Goal: Navigation & Orientation: Go to known website

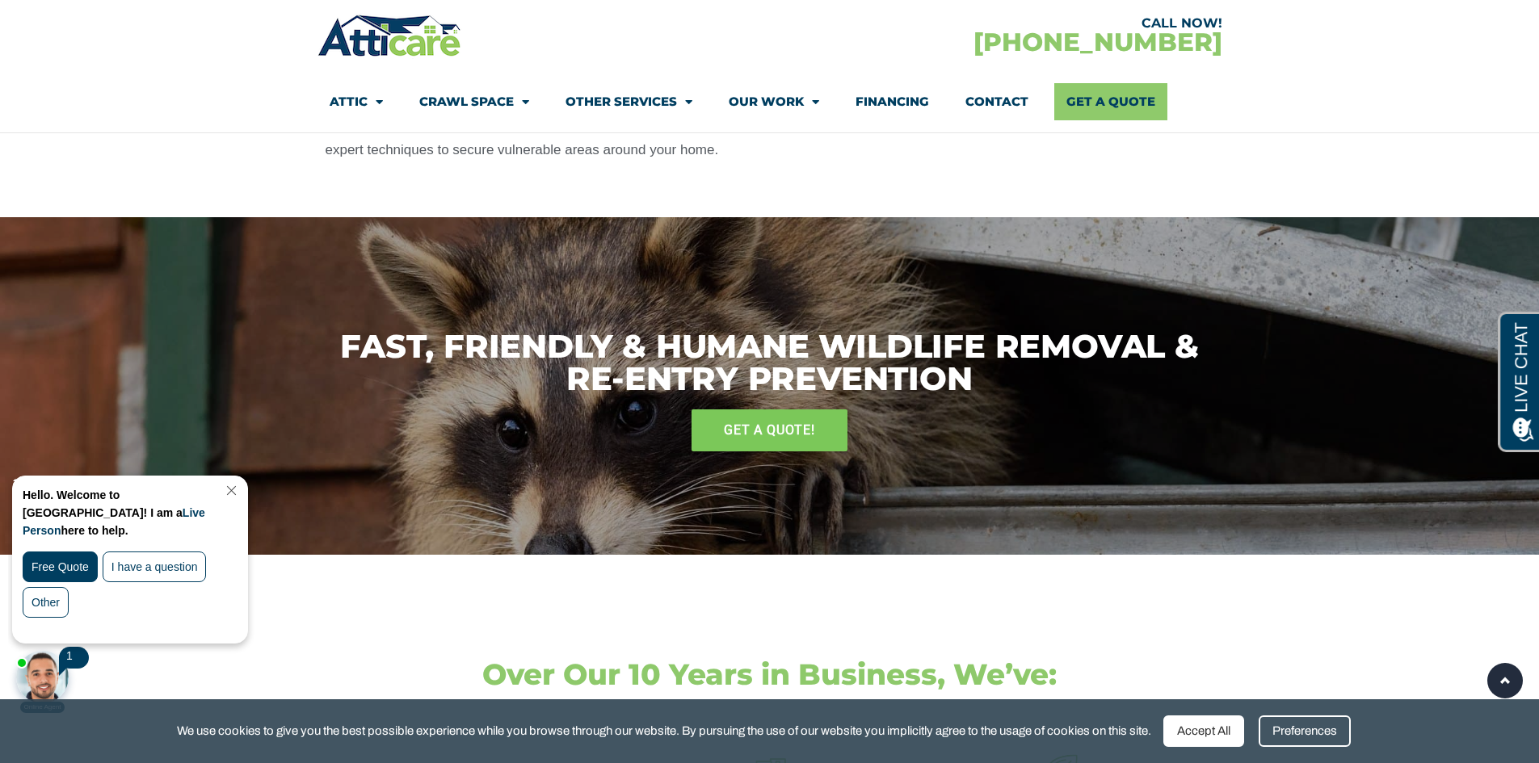
scroll to position [2827, 0]
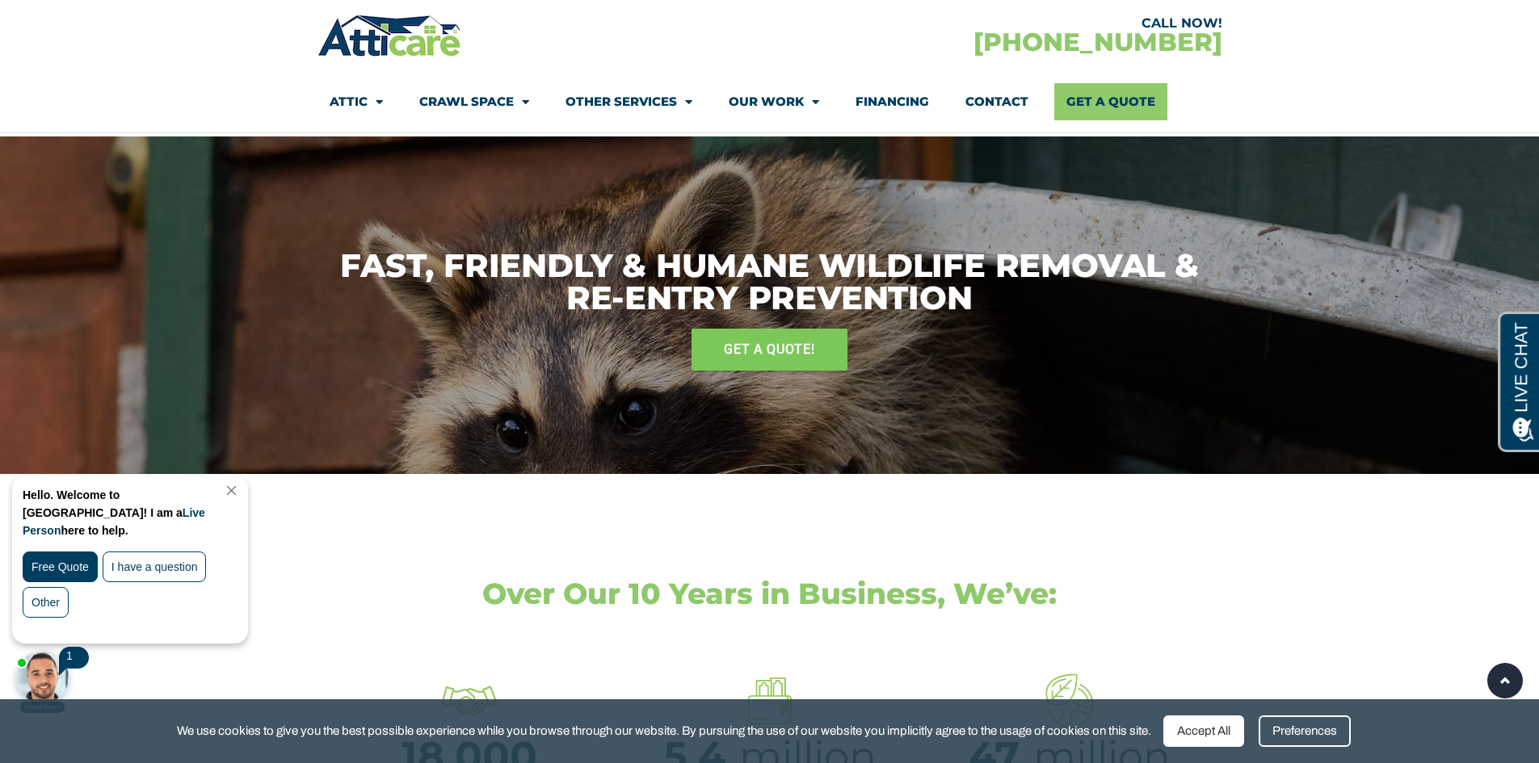
click at [65, 670] on div at bounding box center [42, 677] width 53 height 53
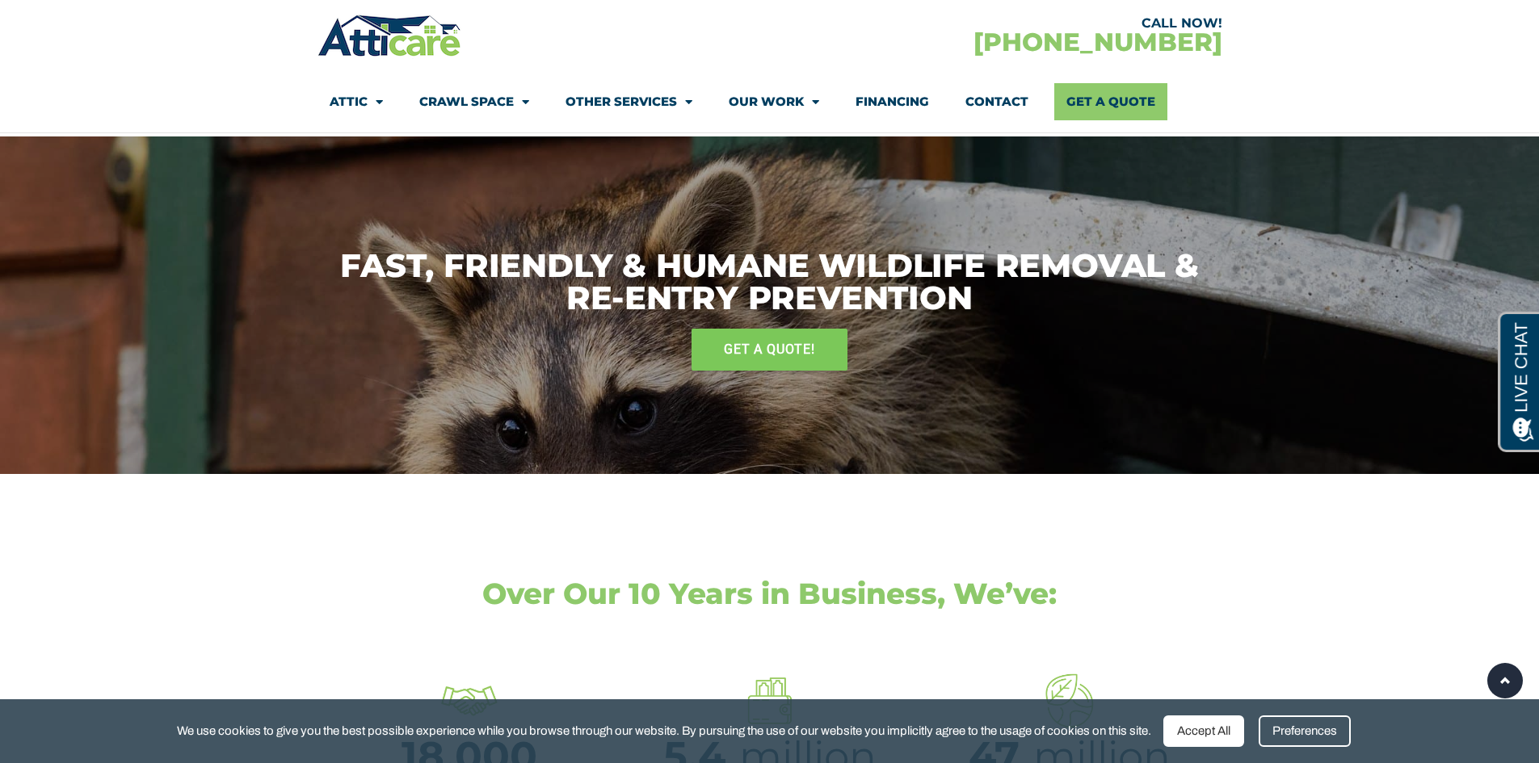
scroll to position [0, 0]
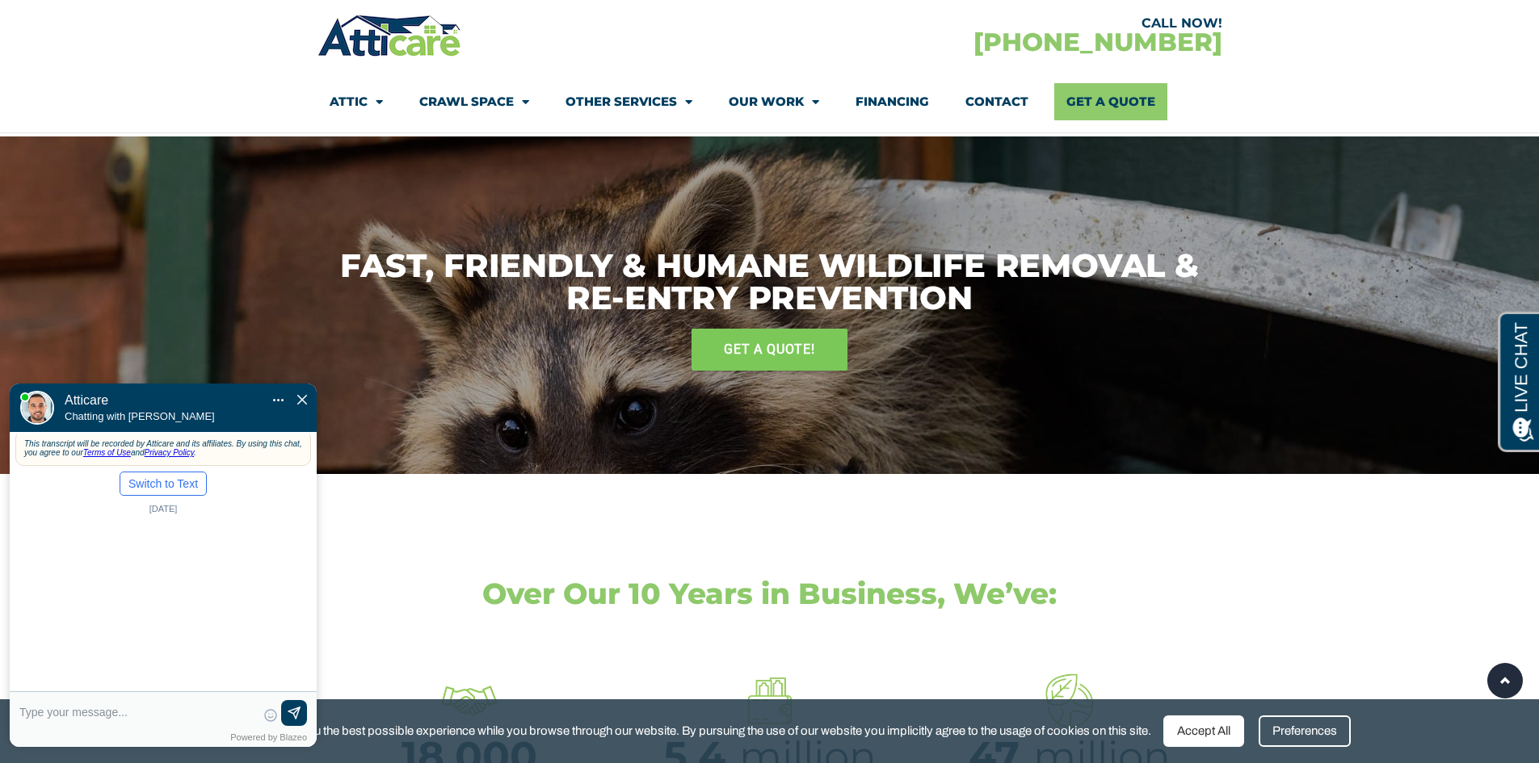
click at [300, 393] on span "Close Chat" at bounding box center [302, 400] width 10 height 14
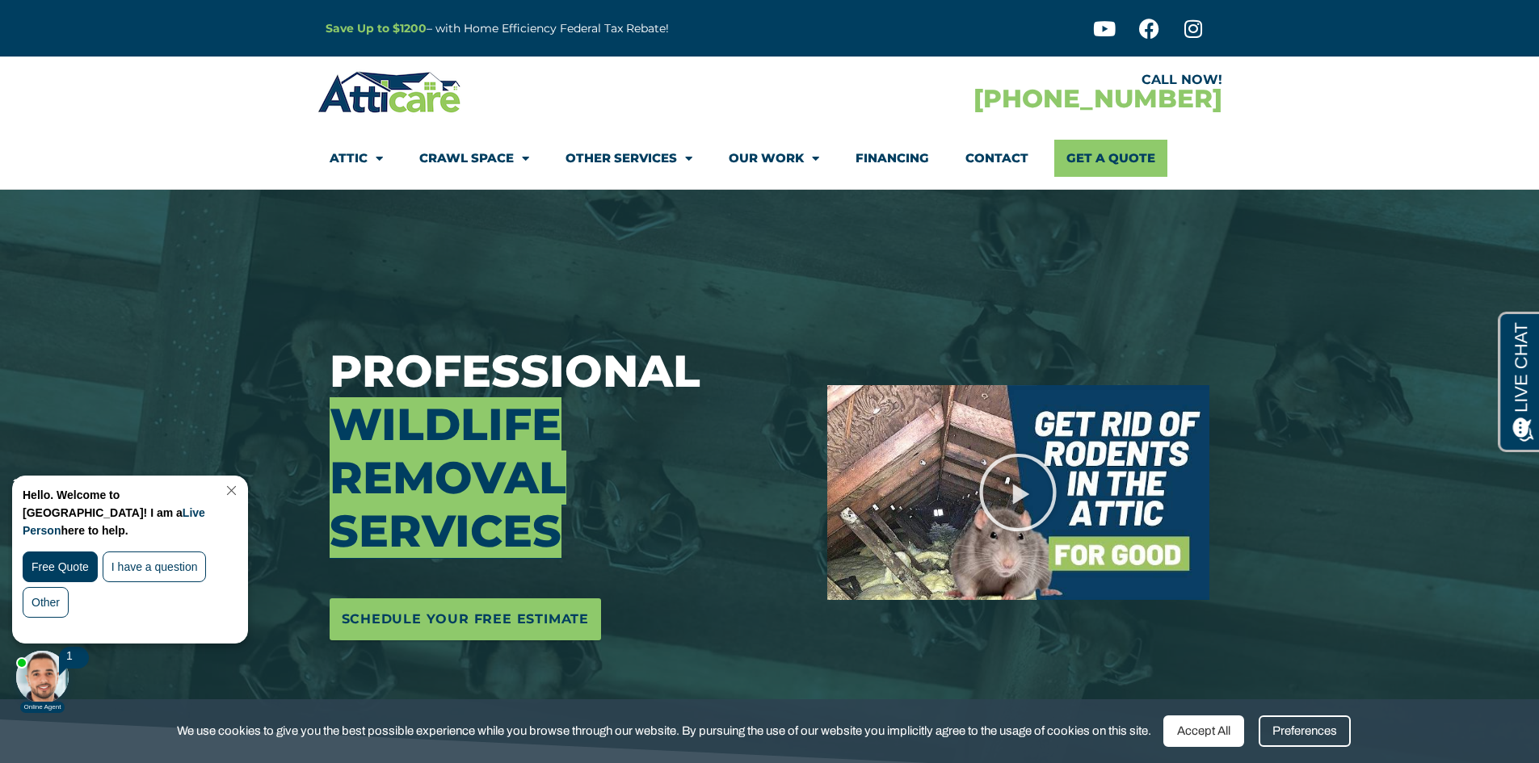
click at [241, 488] on link "Close Chat" at bounding box center [230, 491] width 22 height 12
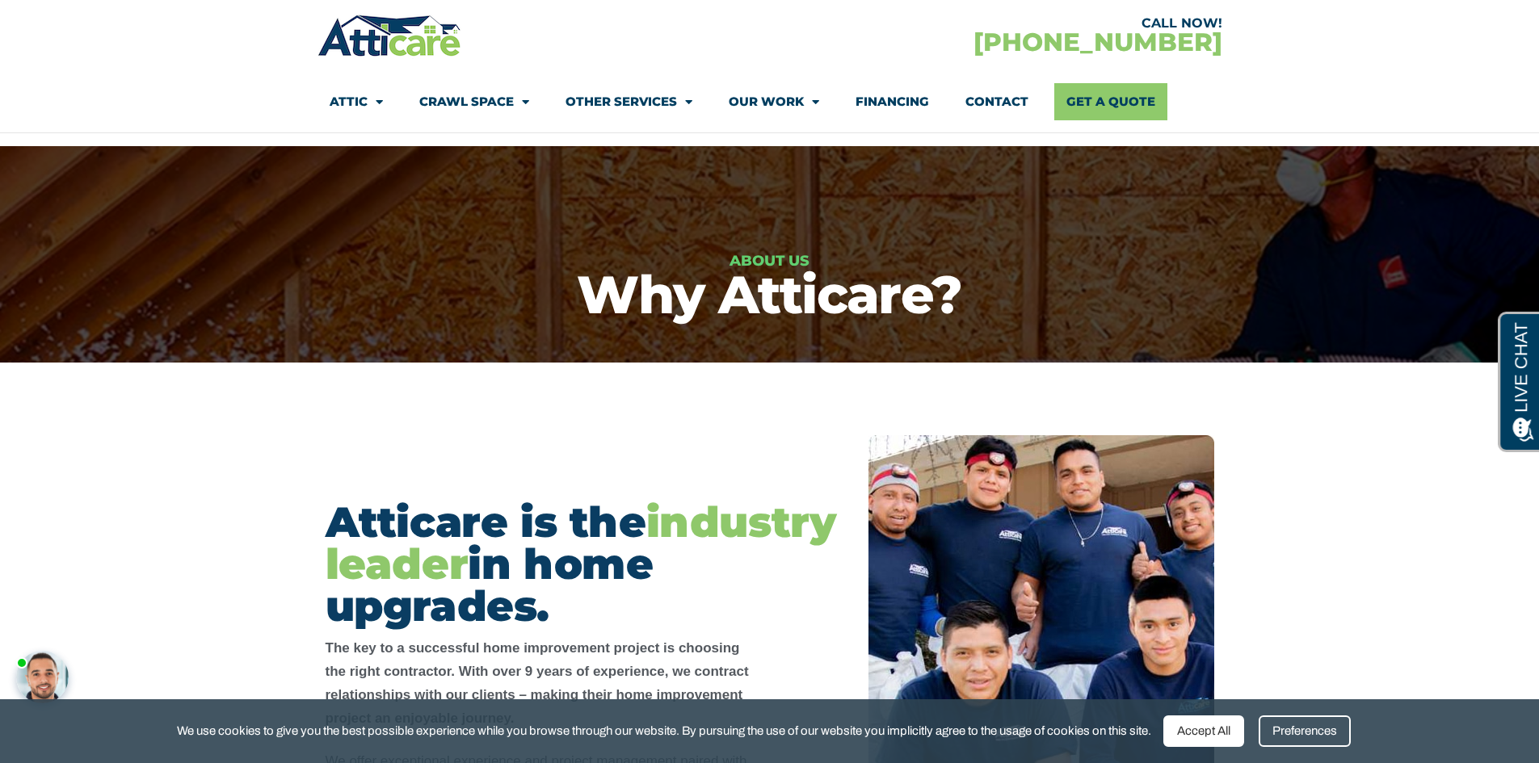
scroll to position [81, 0]
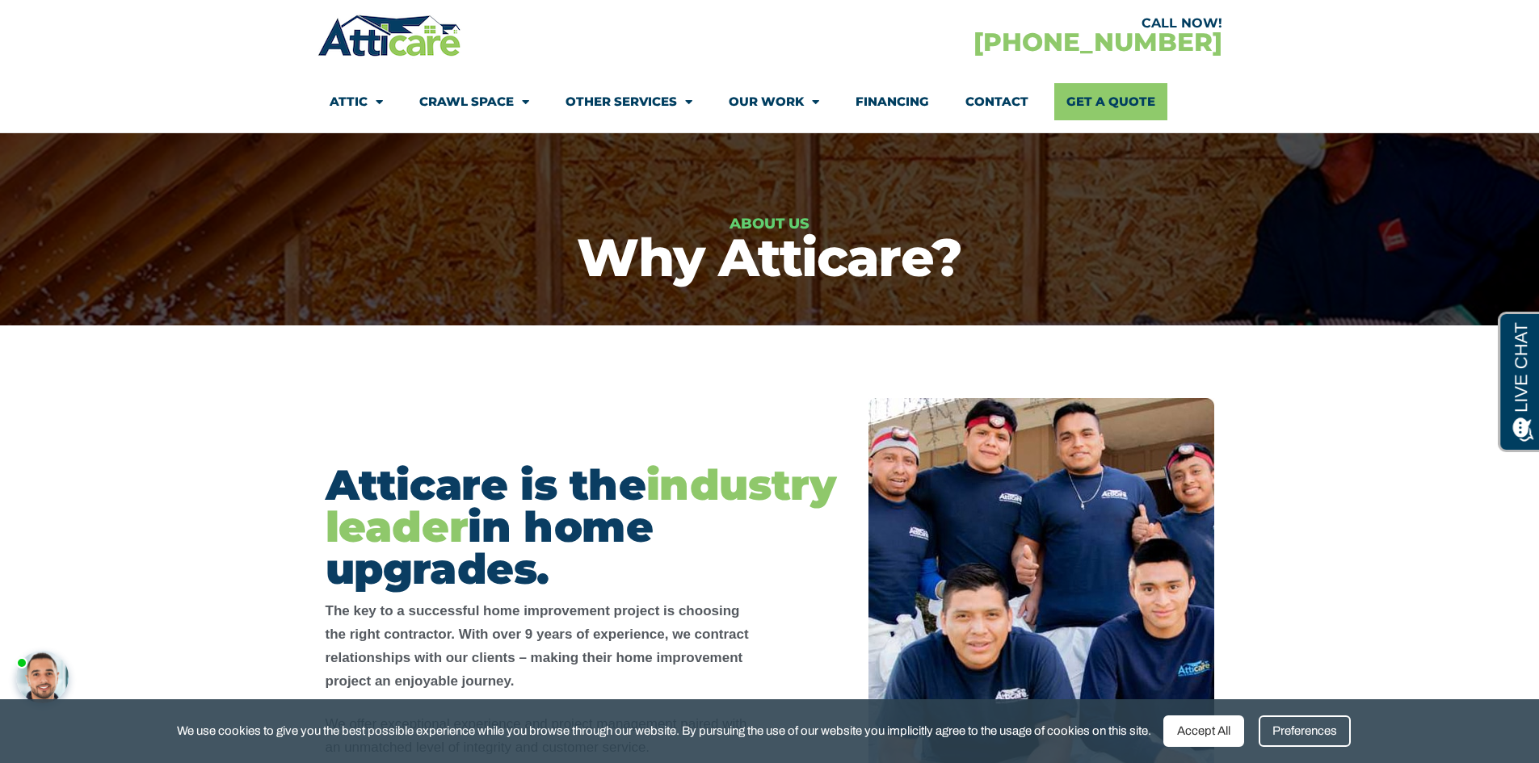
click at [1217, 735] on div "Accept All" at bounding box center [1203, 732] width 81 height 32
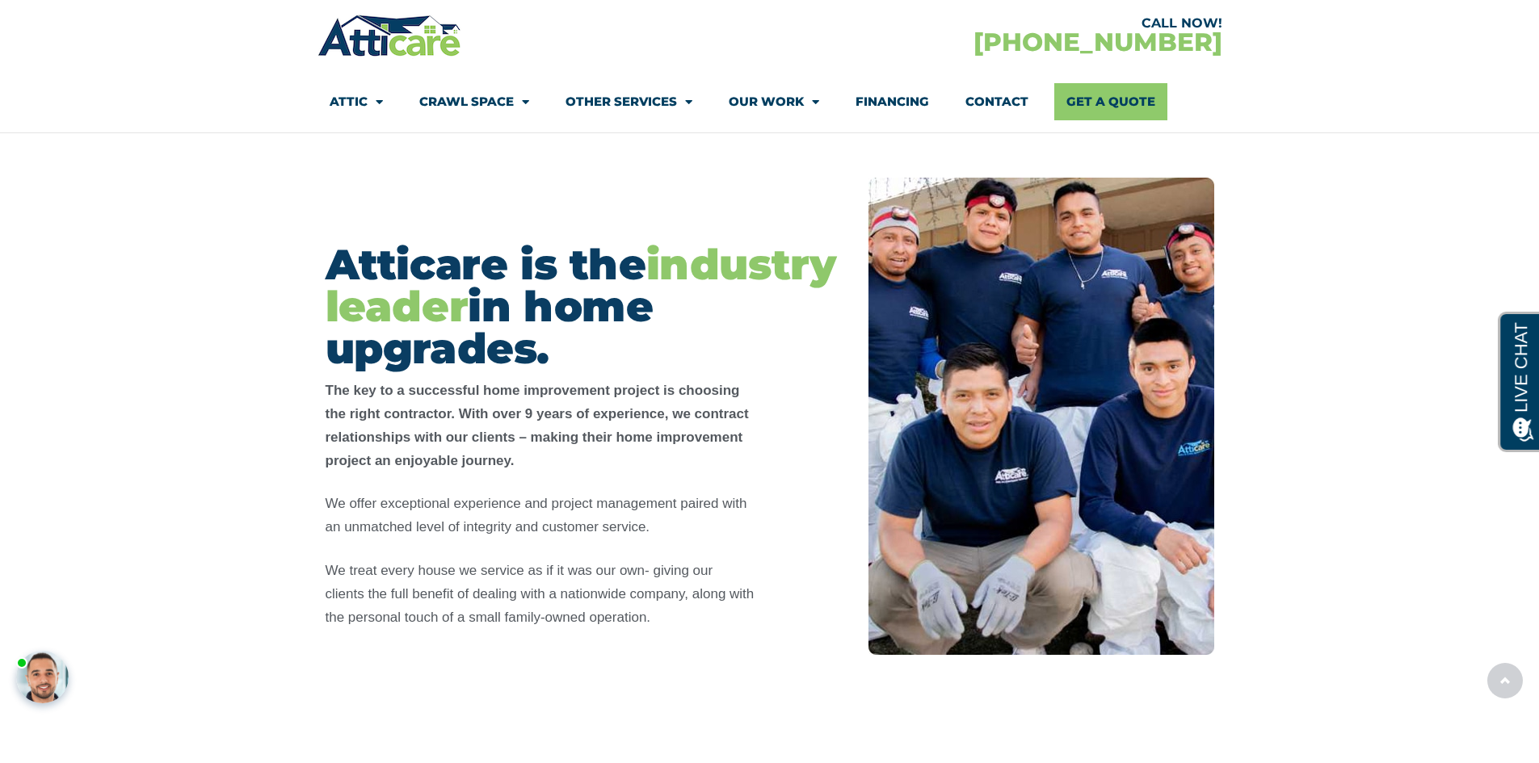
scroll to position [323, 0]
